Goal: Information Seeking & Learning: Find specific fact

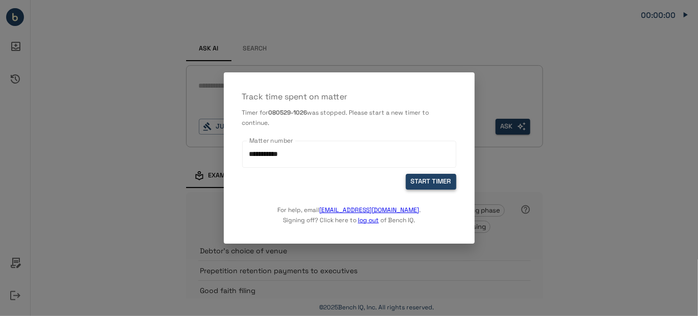
click at [417, 180] on button "START TIMER" at bounding box center [431, 182] width 50 height 16
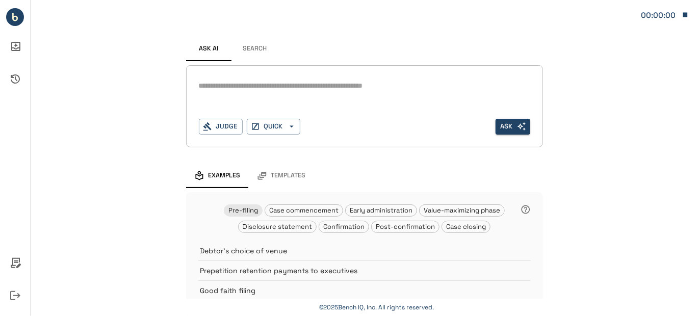
click at [250, 46] on button "Search" at bounding box center [255, 49] width 46 height 24
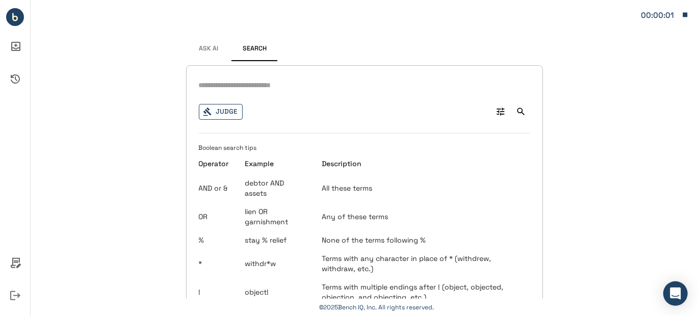
click at [223, 112] on button "Judge" at bounding box center [221, 112] width 44 height 16
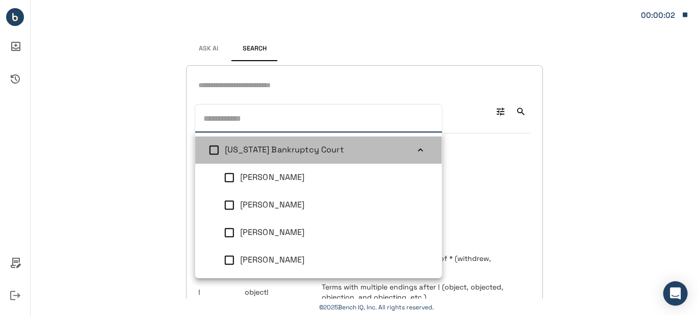
click at [416, 152] on icon at bounding box center [421, 150] width 10 height 10
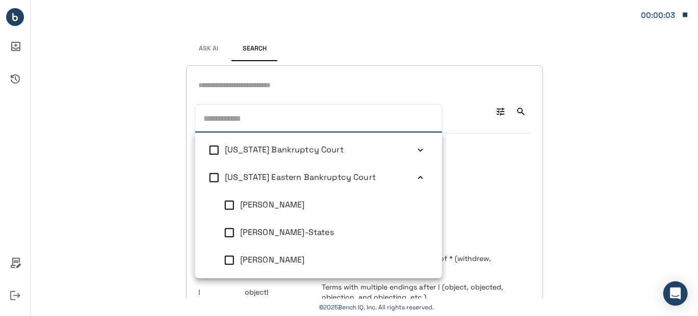
click at [416, 174] on icon at bounding box center [421, 178] width 10 height 10
click at [416, 204] on icon at bounding box center [421, 205] width 10 height 10
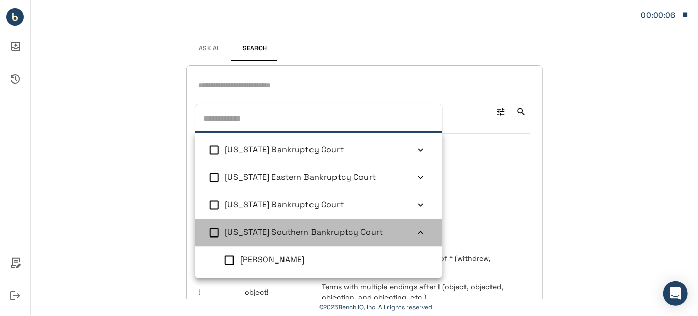
click at [416, 231] on icon at bounding box center [421, 233] width 10 height 10
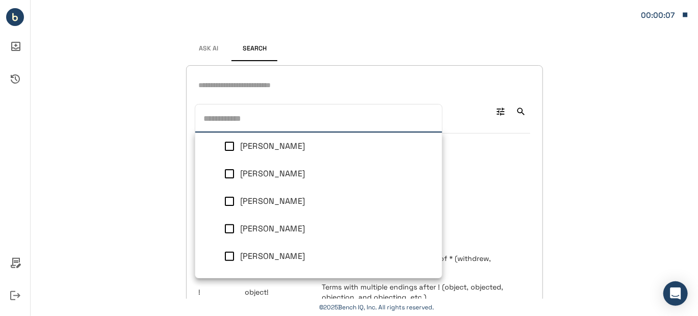
scroll to position [154, 0]
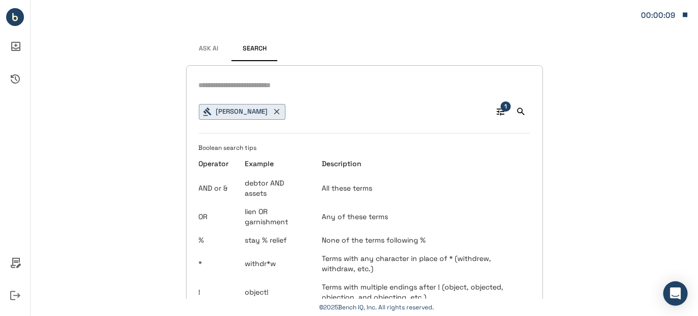
click at [218, 84] on input "text" at bounding box center [364, 85] width 331 height 15
type input "*"
type input "**********"
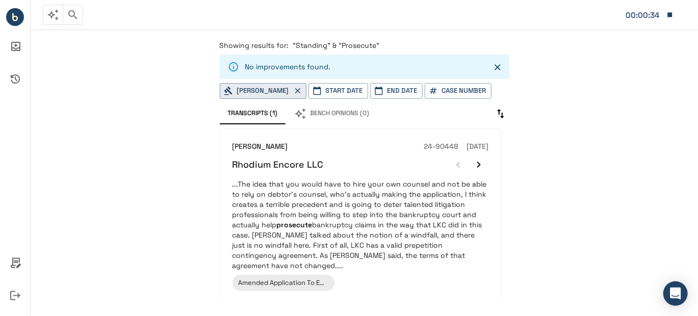
click at [499, 67] on icon "Close" at bounding box center [497, 67] width 10 height 10
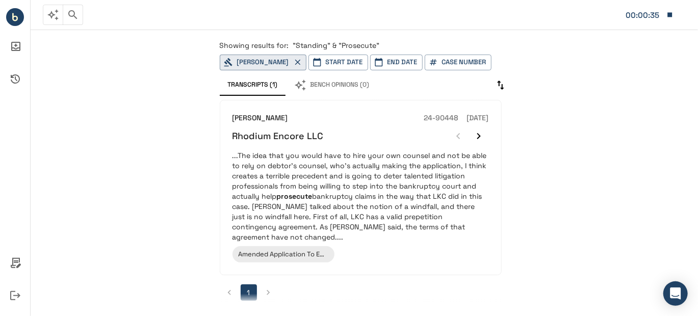
click at [379, 45] on p "Showing results for: "Standing" & "Prosecute"" at bounding box center [365, 45] width 290 height 10
click at [14, 12] on circle "Bench IQ" at bounding box center [15, 17] width 18 height 18
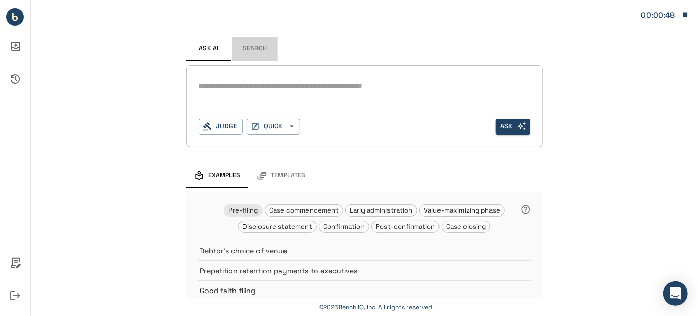
click at [253, 48] on button "Search" at bounding box center [255, 49] width 46 height 24
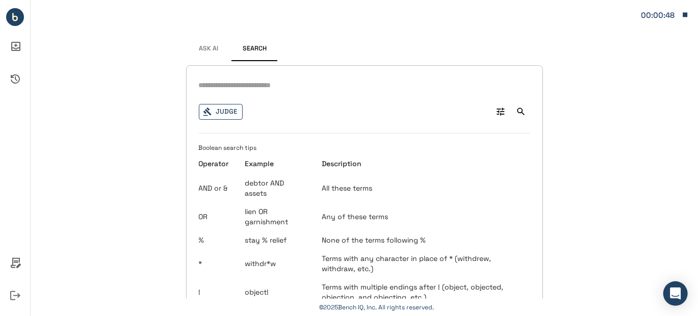
click at [216, 110] on button "Judge" at bounding box center [221, 112] width 44 height 16
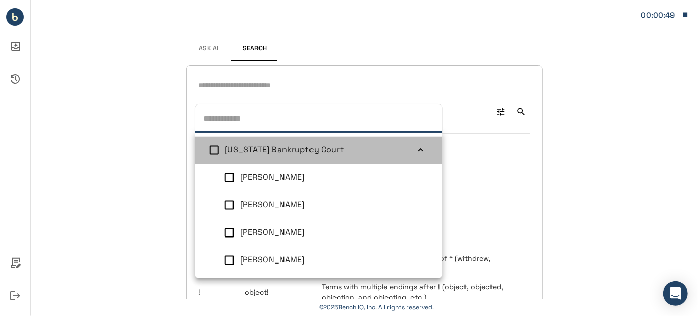
click at [416, 149] on icon at bounding box center [421, 150] width 10 height 10
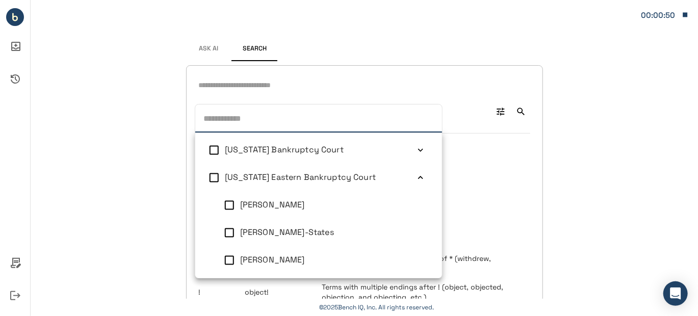
click at [416, 175] on icon at bounding box center [421, 178] width 10 height 10
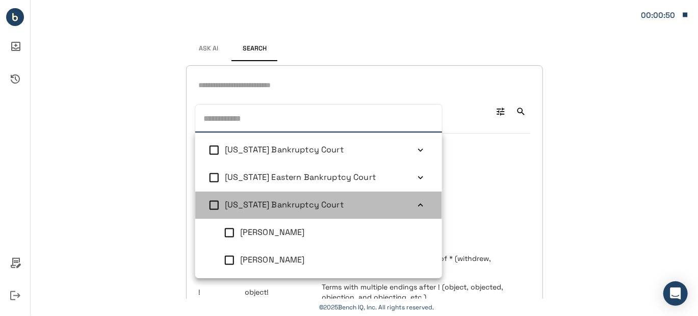
click at [416, 207] on icon at bounding box center [421, 205] width 10 height 10
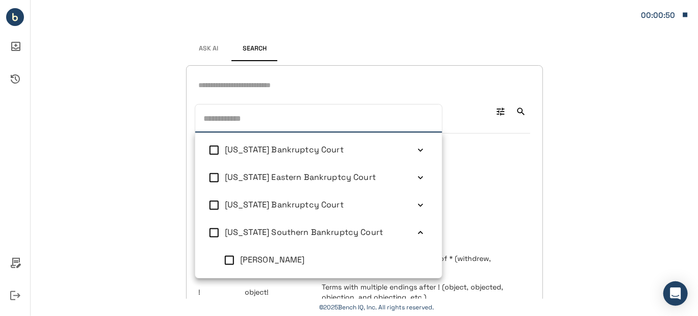
click at [416, 235] on icon at bounding box center [421, 233] width 10 height 10
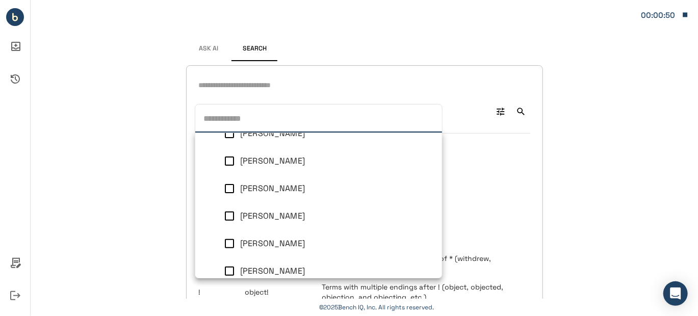
scroll to position [165, 0]
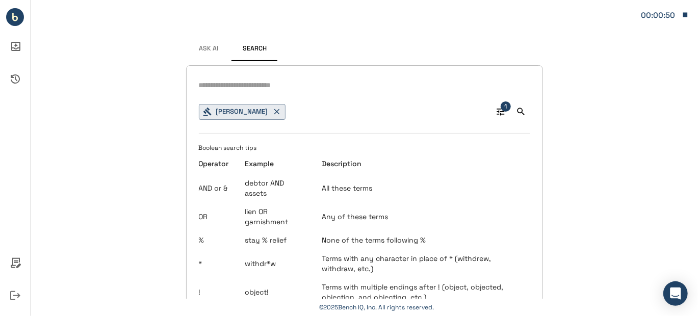
click at [229, 89] on input "text" at bounding box center [364, 85] width 331 height 15
type input "**********"
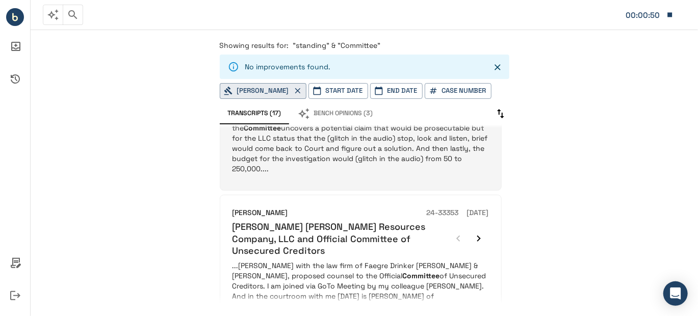
scroll to position [306, 0]
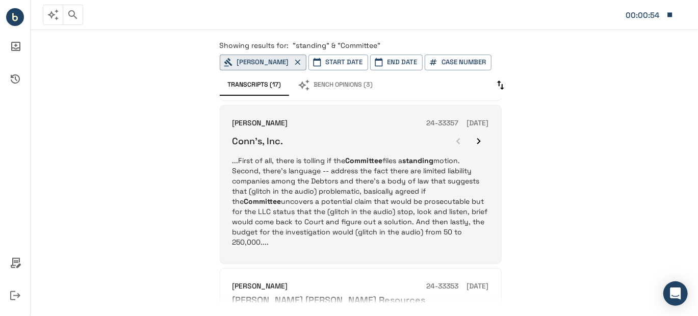
click at [407, 171] on p "...First of all, there is tolling if the Committee files a standing motion. Sec…" at bounding box center [360, 201] width 256 height 92
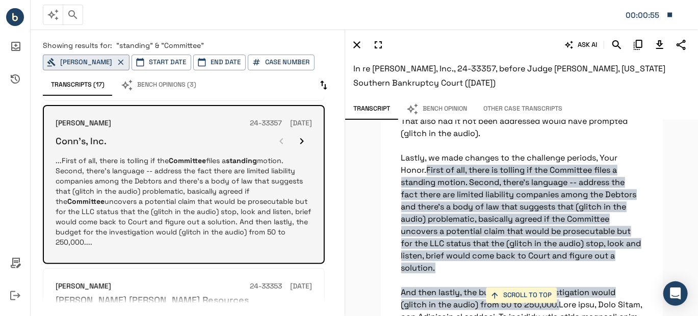
scroll to position [4967, 0]
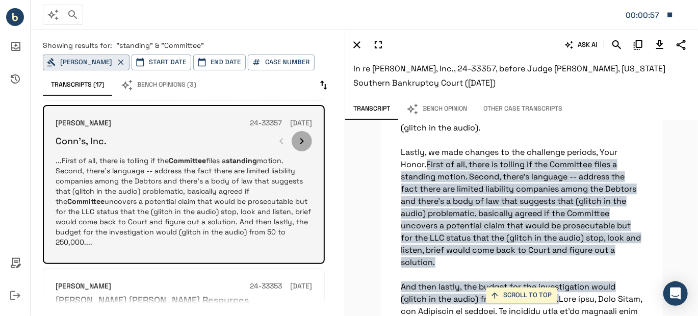
click at [299, 135] on icon "button" at bounding box center [302, 141] width 12 height 12
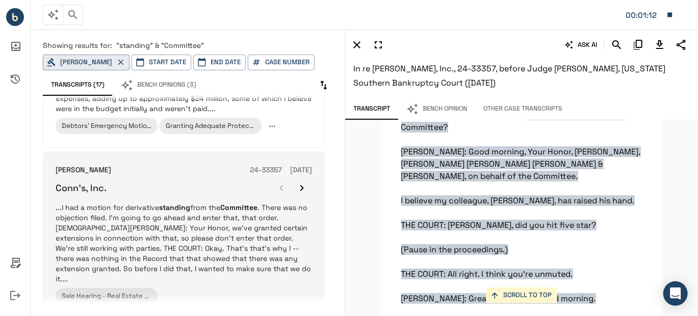
scroll to position [1307, 0]
